Goal: Navigation & Orientation: Find specific page/section

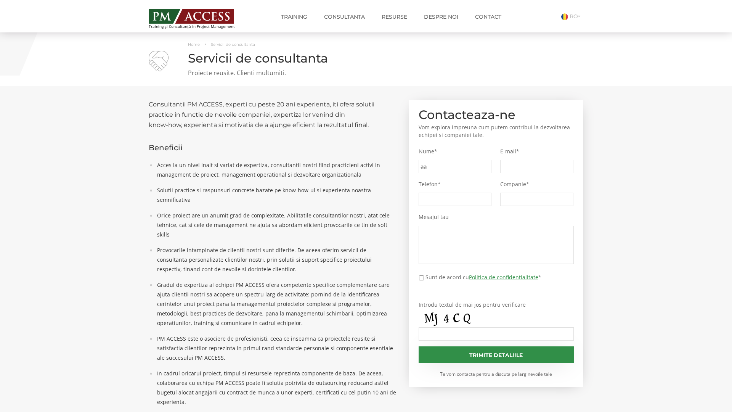
type input "aa9"
type input "f5a"
type input "8f2"
type input "a4a"
